Goal: Check status: Check status

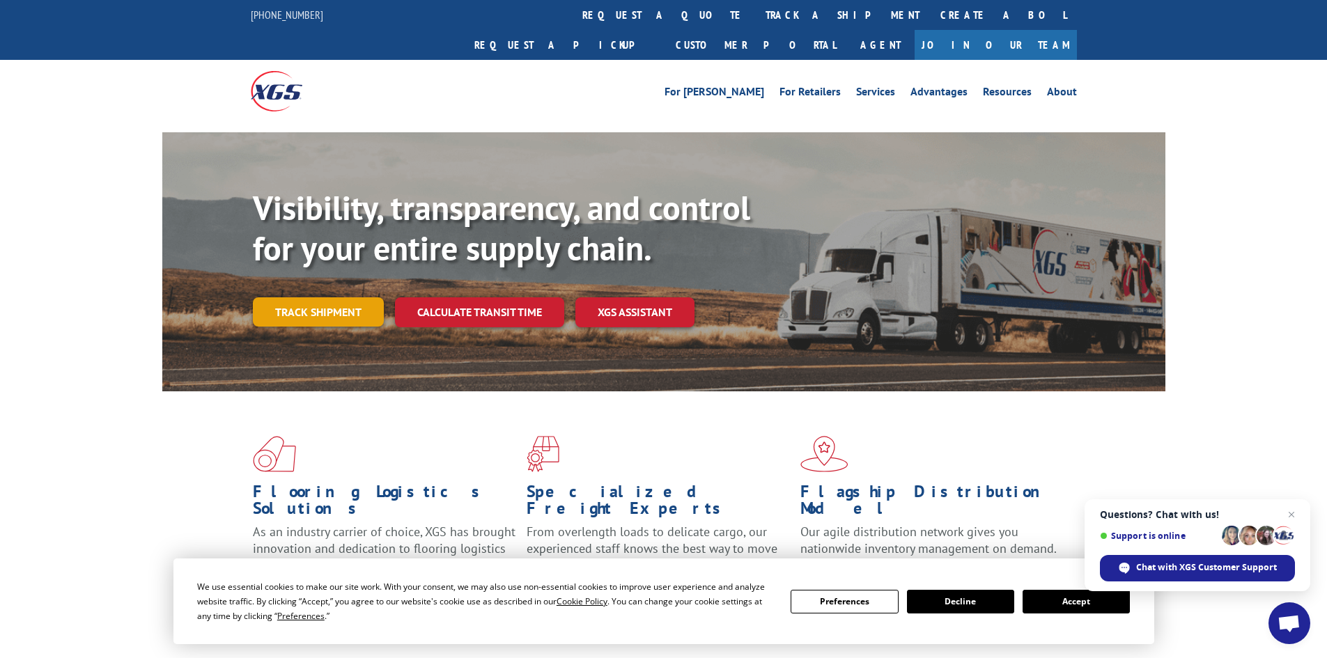
click at [338, 297] on link "Track shipment" at bounding box center [318, 311] width 131 height 29
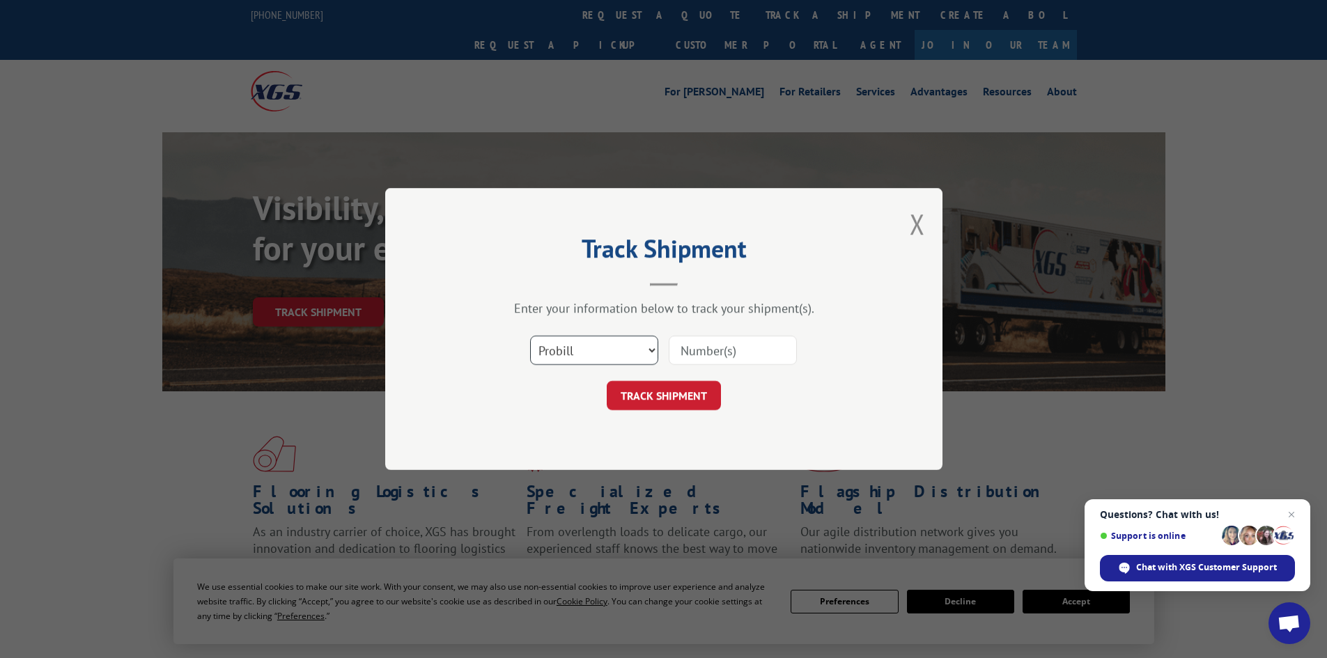
click at [650, 348] on select "Select category... Probill BOL PO" at bounding box center [594, 350] width 128 height 29
click at [774, 352] on input at bounding box center [733, 350] width 128 height 29
click at [599, 346] on select "Select category... Probill BOL PO" at bounding box center [594, 350] width 128 height 29
click at [530, 336] on select "Select category... Probill BOL PO" at bounding box center [594, 350] width 128 height 29
click at [648, 353] on select "Select category... Probill BOL PO" at bounding box center [594, 350] width 128 height 29
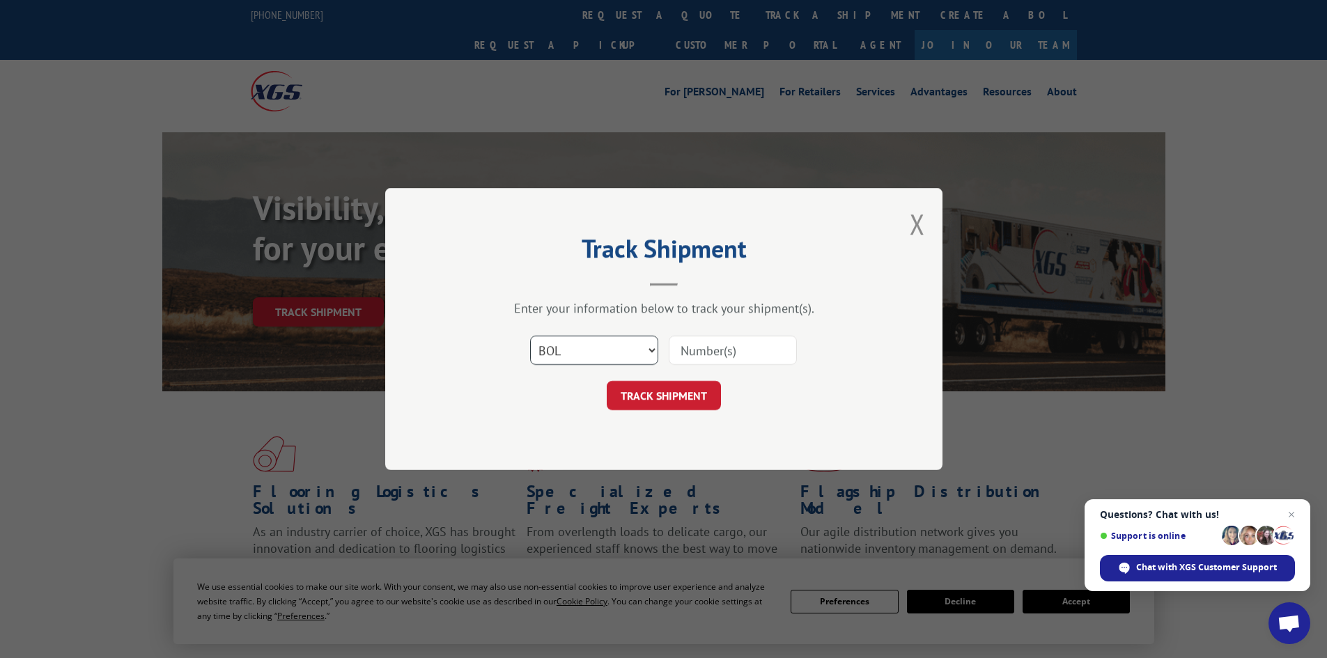
select select "probill"
click at [530, 336] on select "Select category... Probill BOL PO" at bounding box center [594, 350] width 128 height 29
click at [755, 356] on input at bounding box center [733, 350] width 128 height 29
drag, startPoint x: 701, startPoint y: 362, endPoint x: 708, endPoint y: 355, distance: 9.4
click at [705, 357] on input at bounding box center [733, 350] width 128 height 29
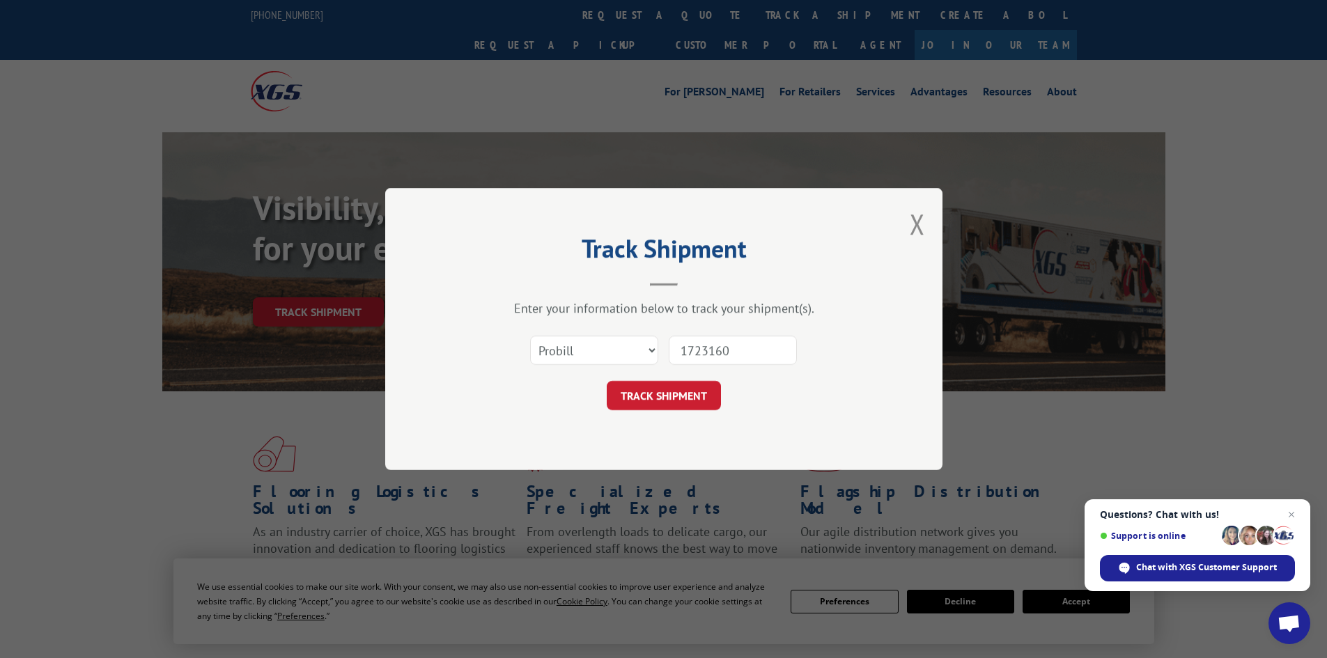
type input "17231605"
click button "TRACK SHIPMENT" at bounding box center [664, 395] width 114 height 29
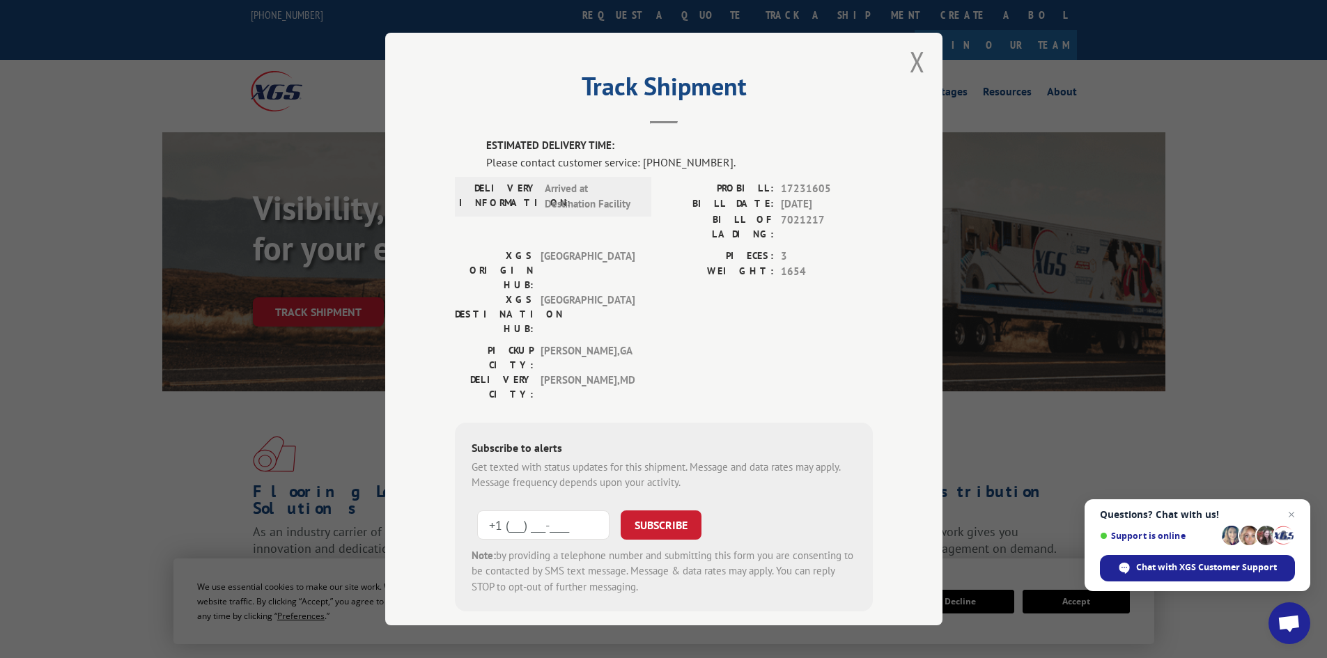
click at [538, 510] on input "+1 (___) ___-____" at bounding box center [543, 524] width 132 height 29
type input "[PHONE_NUMBER]"
click at [648, 510] on button "SUBSCRIBE" at bounding box center [661, 524] width 81 height 29
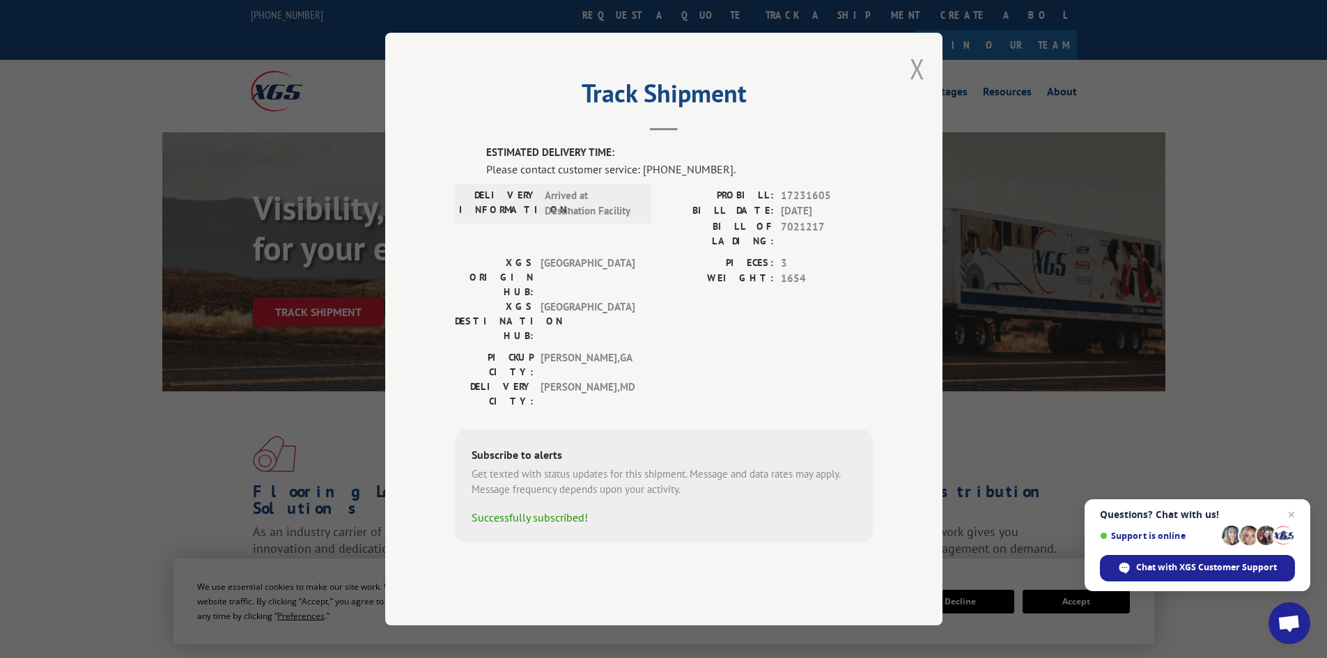
click at [922, 87] on button "Close modal" at bounding box center [917, 68] width 15 height 37
